Goal: Transaction & Acquisition: Purchase product/service

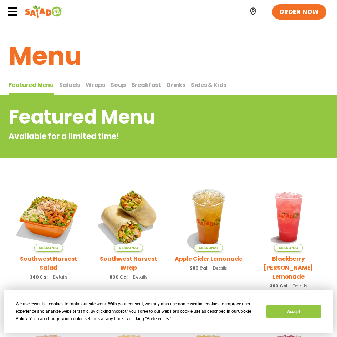
click at [141, 87] on span "Breakfast" at bounding box center [146, 85] width 30 height 8
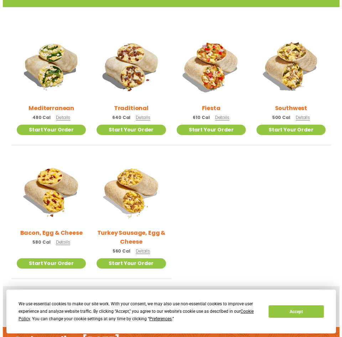
scroll to position [178, 0]
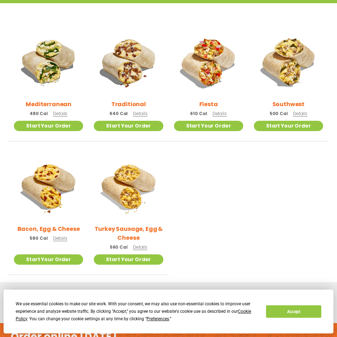
click at [132, 230] on h2 "Turkey Sausage, Egg & Cheese" at bounding box center [128, 234] width 69 height 18
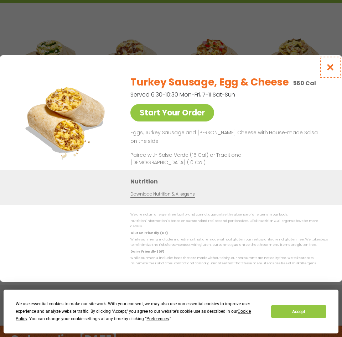
click at [335, 69] on icon "Close modal" at bounding box center [330, 66] width 9 height 7
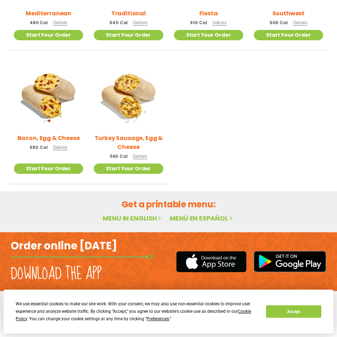
scroll to position [234, 0]
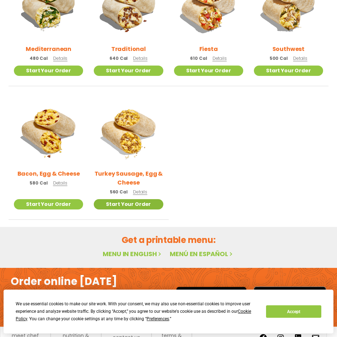
click at [143, 204] on link "Start Your Order" at bounding box center [128, 204] width 69 height 10
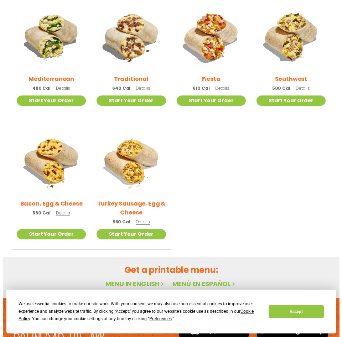
scroll to position [162, 0]
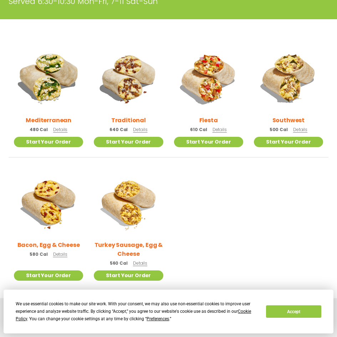
click at [49, 85] on img at bounding box center [48, 77] width 81 height 81
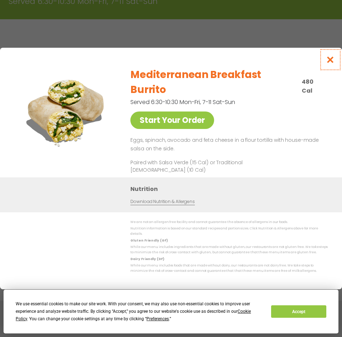
click at [340, 68] on button "Close modal" at bounding box center [330, 60] width 23 height 24
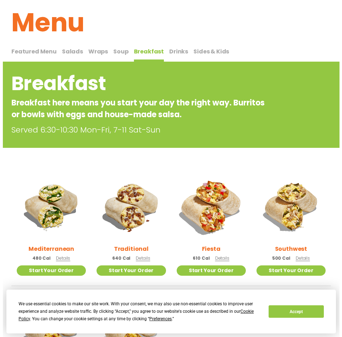
scroll to position [20, 0]
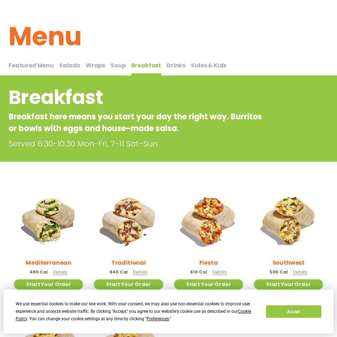
click at [45, 218] on img at bounding box center [48, 220] width 69 height 69
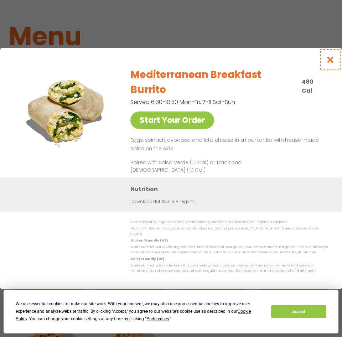
click at [329, 63] on icon "Close modal" at bounding box center [330, 59] width 9 height 7
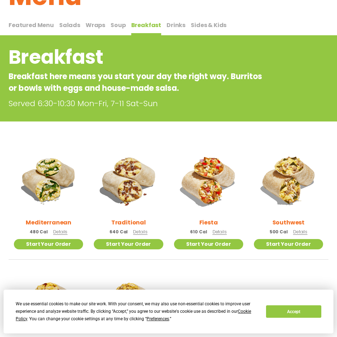
scroll to position [0, 0]
